Goal: Contribute content: Contribute content

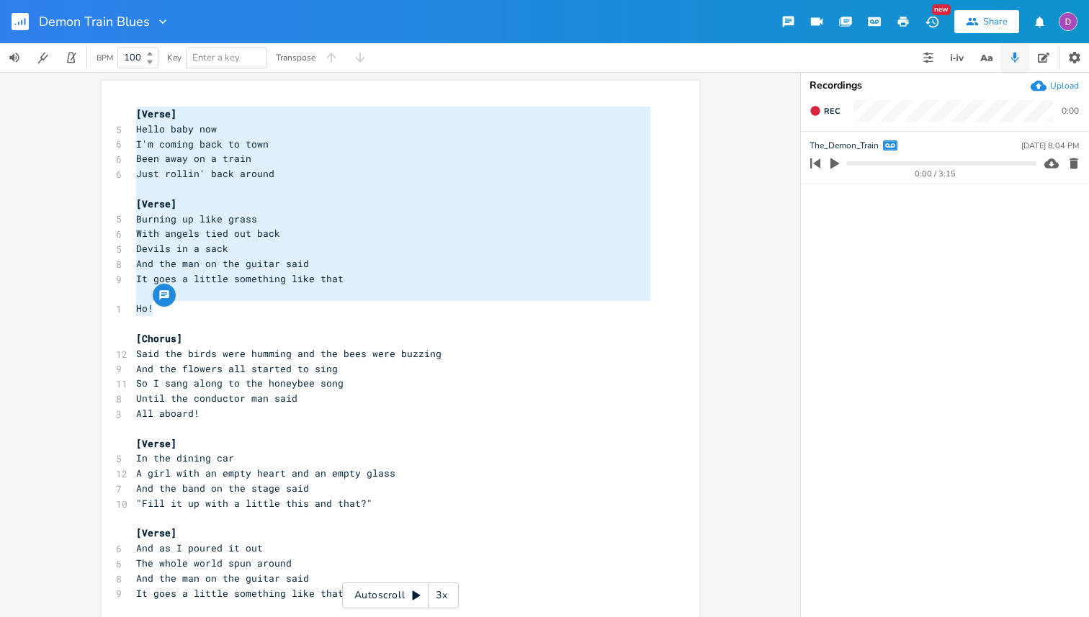
drag, startPoint x: 130, startPoint y: 112, endPoint x: 163, endPoint y: 305, distance: 195.1
click at [177, 498] on div "[Verse] 5 Hello baby now 6 I'm coming back to town 6 Been away on a train 6 Jus…" at bounding box center [393, 511] width 520 height 808
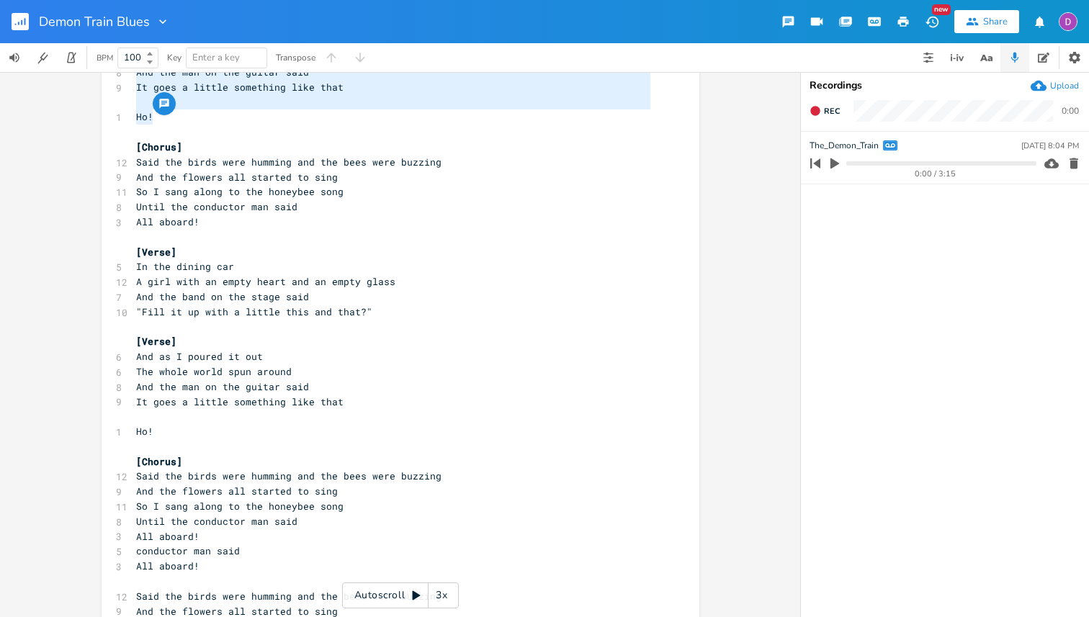
scroll to position [327, 0]
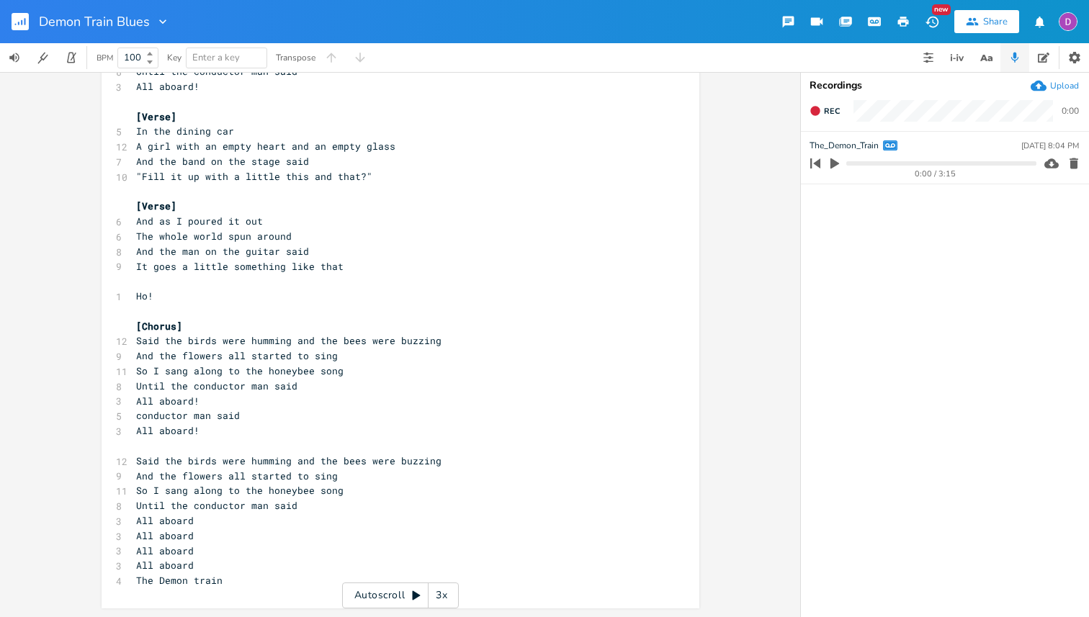
type textarea "[Verse] Hello baby now I'm coming back to town Been away on a train Just rollin…"
click at [229, 586] on pre "The Demon train" at bounding box center [393, 580] width 520 height 15
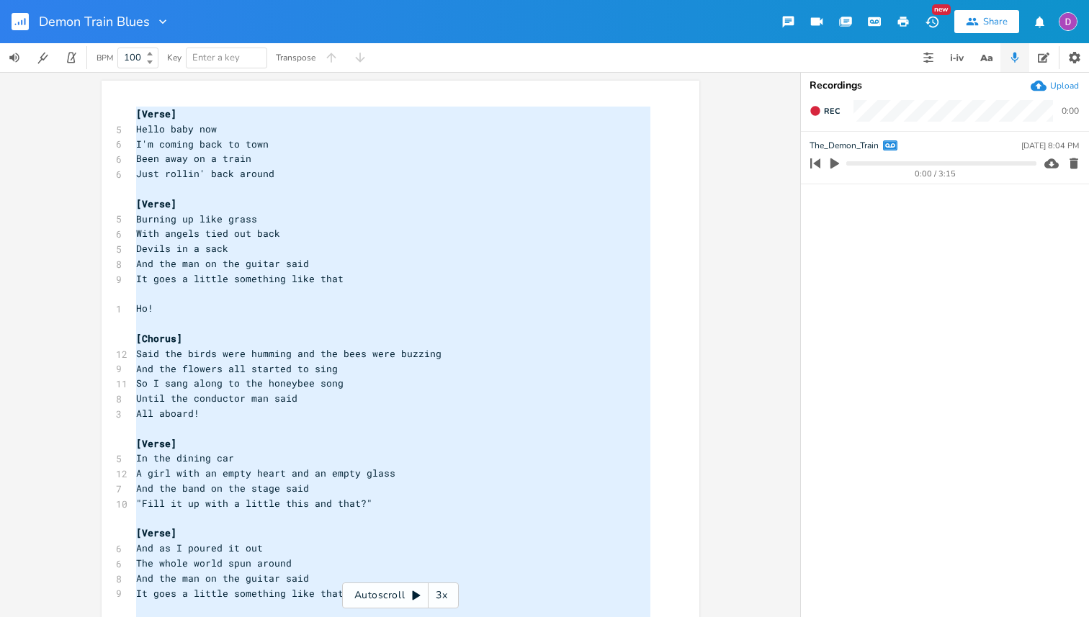
scroll to position [318, 0]
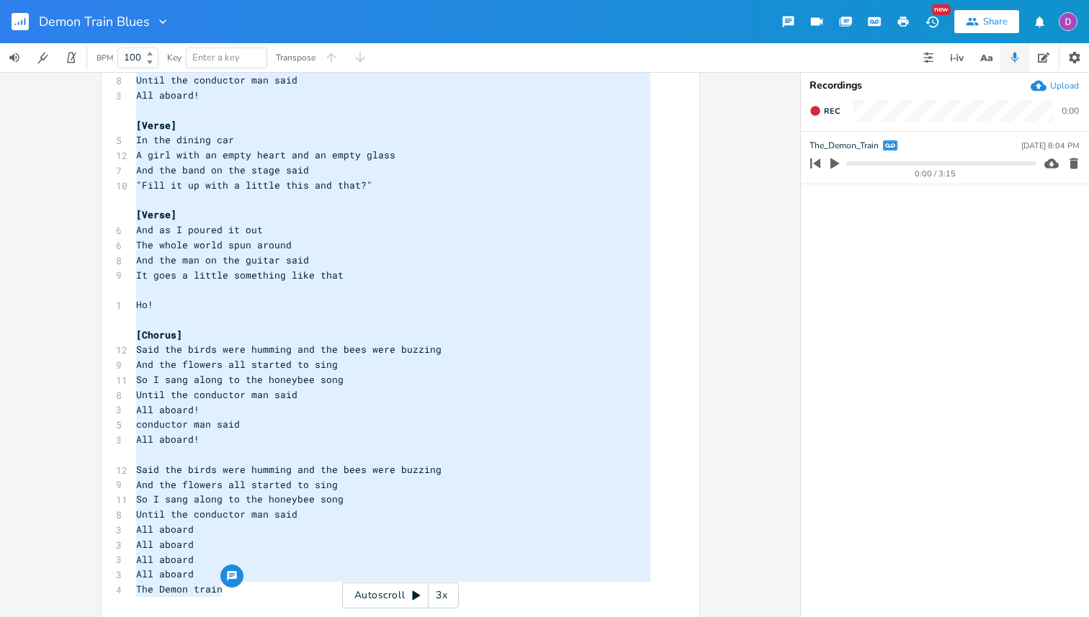
click at [24, 19] on icon "button" at bounding box center [24, 21] width 1 height 7
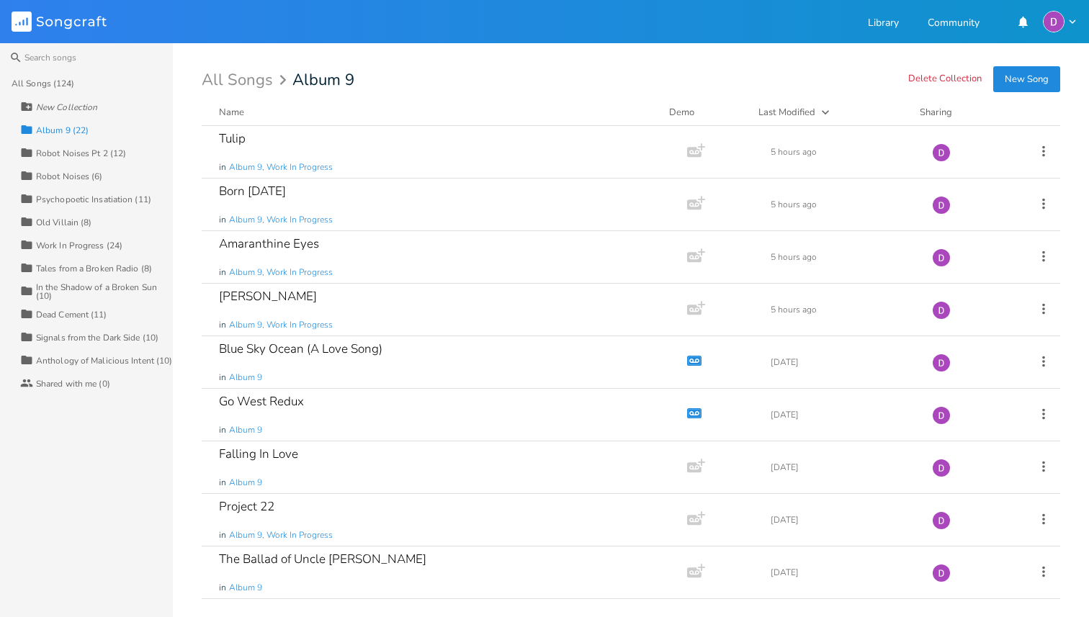
click at [78, 146] on div "Collection Robot Noises Pt 2 (12)" at bounding box center [96, 152] width 153 height 23
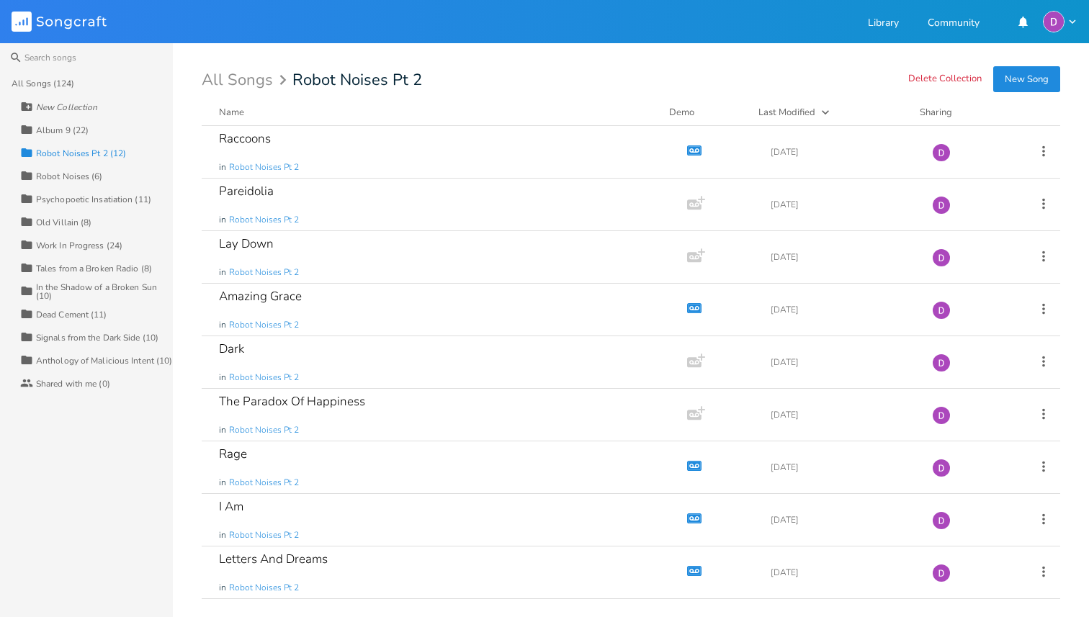
click at [37, 121] on div "Collection Album 9 (22)" at bounding box center [96, 129] width 153 height 23
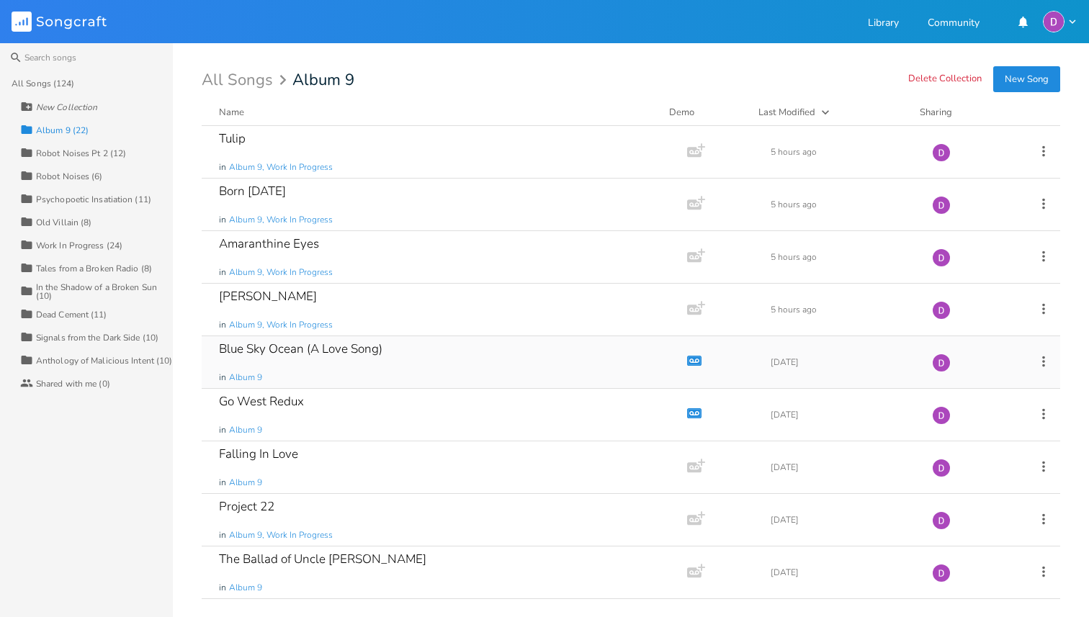
click at [406, 351] on div "Blue Sky Ocean (A Love Song) in Album 9" at bounding box center [441, 362] width 445 height 52
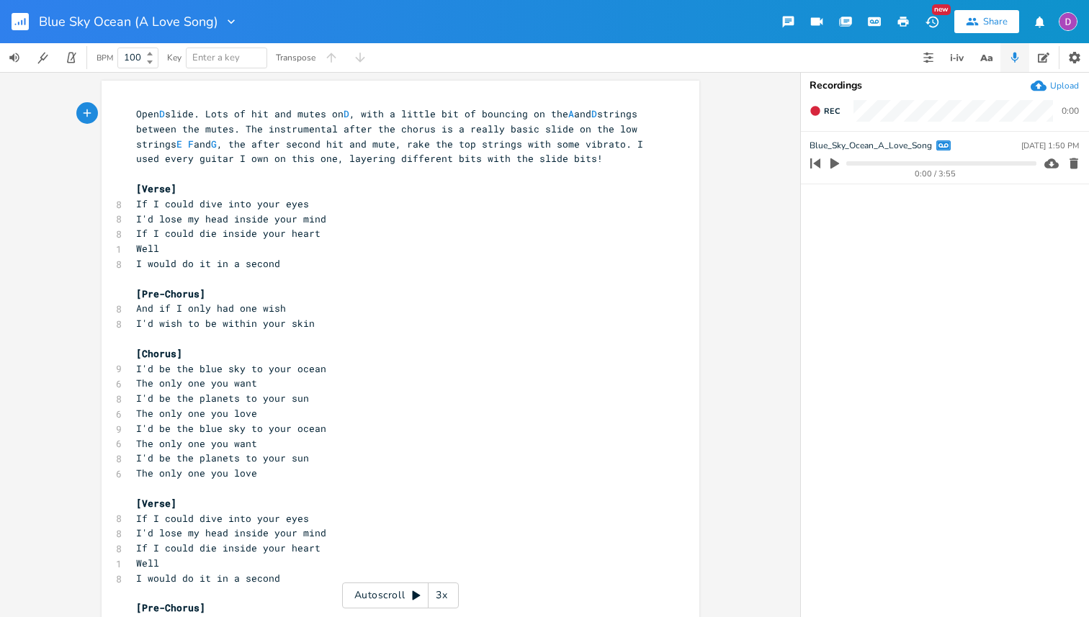
click at [837, 158] on icon "button" at bounding box center [834, 163] width 13 height 13
click at [882, 163] on progress at bounding box center [940, 163] width 189 height 4
click at [894, 162] on progress at bounding box center [940, 163] width 189 height 4
click at [905, 162] on progress at bounding box center [940, 163] width 189 height 4
click at [924, 161] on progress at bounding box center [940, 163] width 189 height 4
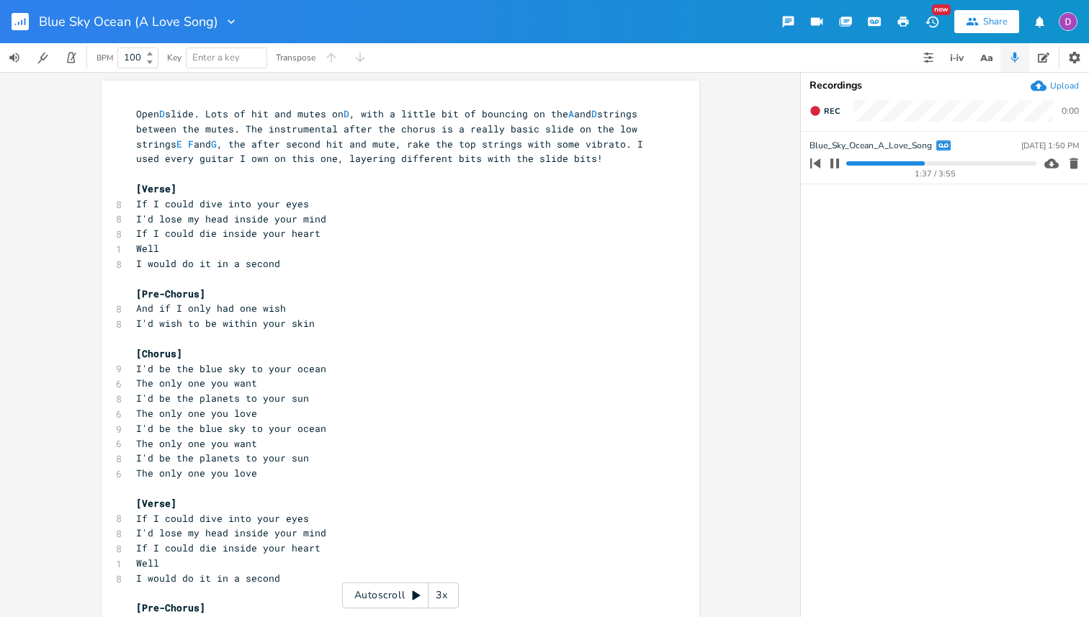
click at [915, 162] on progress at bounding box center [940, 163] width 189 height 4
click at [901, 163] on progress at bounding box center [940, 163] width 189 height 4
click at [834, 166] on icon "button" at bounding box center [835, 164] width 12 height 12
